Goal: Task Accomplishment & Management: Manage account settings

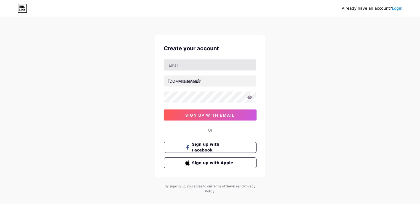
drag, startPoint x: 0, startPoint y: 0, endPoint x: 214, endPoint y: 67, distance: 224.5
click at [214, 67] on input "text" at bounding box center [210, 64] width 92 height 11
click at [146, 78] on div "Already have an account? Login Create your account bio.link/ 0cAFcWeA6wkzL9aWX8…" at bounding box center [210, 105] width 420 height 211
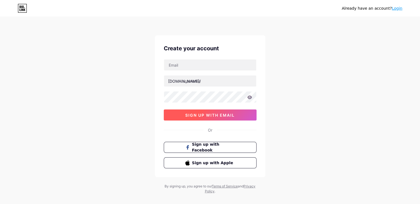
click at [227, 117] on button "sign up with email" at bounding box center [210, 114] width 93 height 11
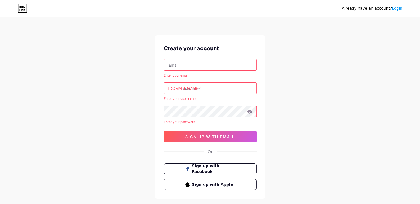
click at [224, 87] on input "text" at bounding box center [210, 87] width 92 height 11
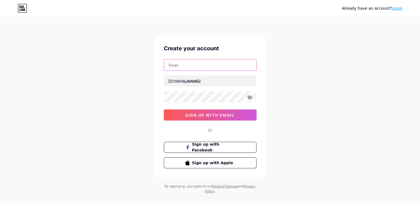
click at [220, 65] on input "text" at bounding box center [210, 64] width 92 height 11
click at [194, 62] on input "text" at bounding box center [210, 64] width 92 height 11
type input "nobody1997dn@gmail.com"
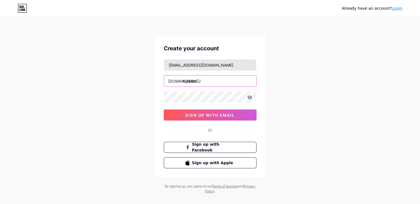
type input "hi88dn"
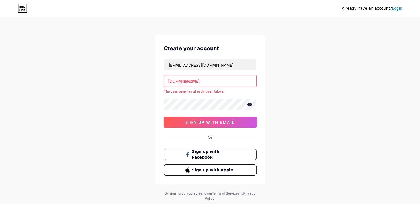
click at [250, 105] on icon at bounding box center [249, 104] width 5 height 4
click at [211, 122] on span "sign up with email" at bounding box center [209, 122] width 49 height 5
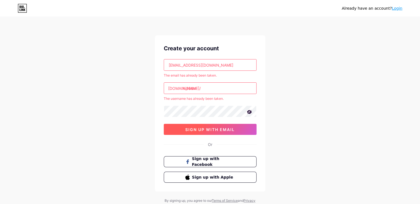
click at [206, 131] on span "sign up with email" at bounding box center [209, 129] width 49 height 5
click at [394, 7] on link "Login" at bounding box center [396, 8] width 10 height 4
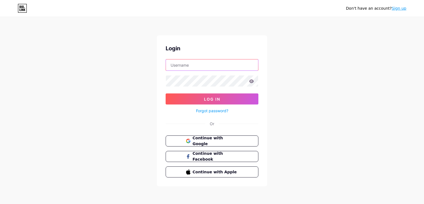
click at [215, 67] on input "text" at bounding box center [212, 64] width 92 height 11
click at [119, 111] on div "Don't have an account? Sign up Login Log In Forgot password? Or Continue with G…" at bounding box center [212, 102] width 424 height 204
click at [204, 139] on span "Continue with Google" at bounding box center [215, 141] width 46 height 12
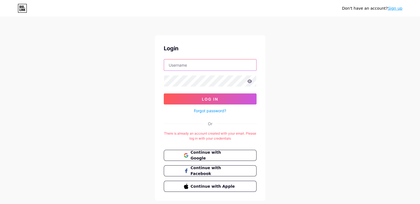
click at [207, 68] on input "text" at bounding box center [210, 64] width 92 height 11
click at [144, 68] on div "Don't have an account? Sign up Login Log In Forgot password? Or There is alread…" at bounding box center [210, 109] width 420 height 218
click at [206, 154] on span "Continue with Google" at bounding box center [213, 155] width 46 height 12
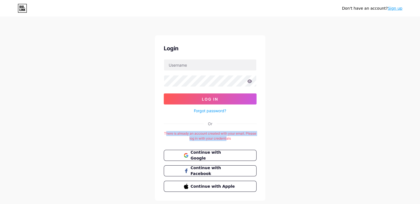
drag, startPoint x: 171, startPoint y: 133, endPoint x: 233, endPoint y: 136, distance: 62.1
click at [233, 136] on div "There is already an account created with your email. Please log in with your cr…" at bounding box center [210, 136] width 93 height 10
click at [238, 139] on div "There is already an account created with your email. Please log in with your cr…" at bounding box center [210, 136] width 93 height 10
drag, startPoint x: 169, startPoint y: 132, endPoint x: 277, endPoint y: 136, distance: 107.6
click at [277, 136] on div "Don't have an account? Sign up Login Log In Forgot password? Or There is alread…" at bounding box center [210, 109] width 420 height 218
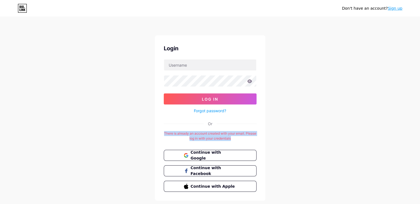
copy div "There is already an account created with your email. Please log in with your cr…"
click at [186, 71] on form "Log In Forgot password?" at bounding box center [210, 86] width 93 height 55
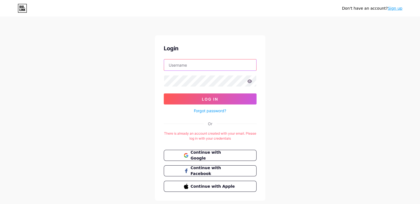
click at [188, 65] on input "text" at bounding box center [210, 64] width 92 height 11
type input "[EMAIL_ADDRESS][DOMAIN_NAME]"
click at [251, 82] on icon at bounding box center [249, 81] width 5 height 4
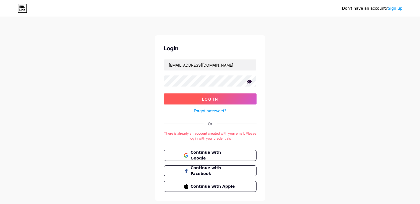
click at [227, 101] on button "Log In" at bounding box center [210, 98] width 93 height 11
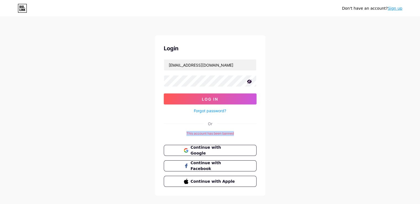
drag, startPoint x: 185, startPoint y: 134, endPoint x: 243, endPoint y: 132, distance: 58.2
click at [243, 132] on div "This account has been banned" at bounding box center [210, 133] width 93 height 5
copy div "This account has been banned"
click at [205, 112] on link "Forgot password?" at bounding box center [210, 111] width 32 height 6
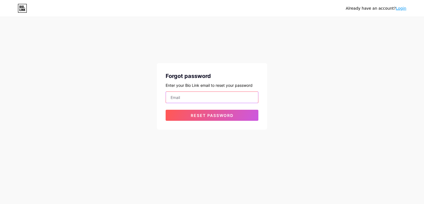
click at [199, 97] on input "email" at bounding box center [212, 97] width 92 height 11
type input "[EMAIL_ADDRESS][DOMAIN_NAME]"
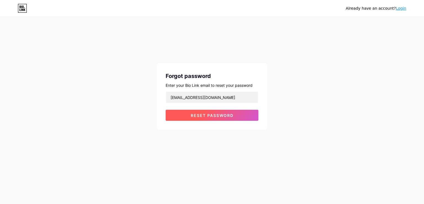
click at [190, 119] on button "Reset password" at bounding box center [211, 115] width 93 height 11
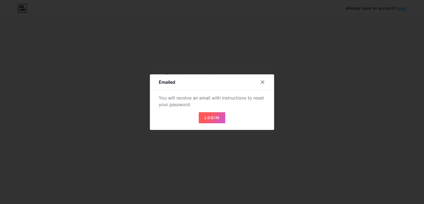
click at [210, 119] on span "Login" at bounding box center [211, 117] width 15 height 5
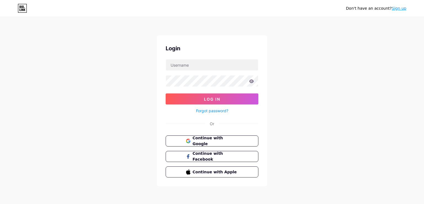
click at [256, 50] on div "Login" at bounding box center [211, 48] width 93 height 8
